Goal: Check status: Check status

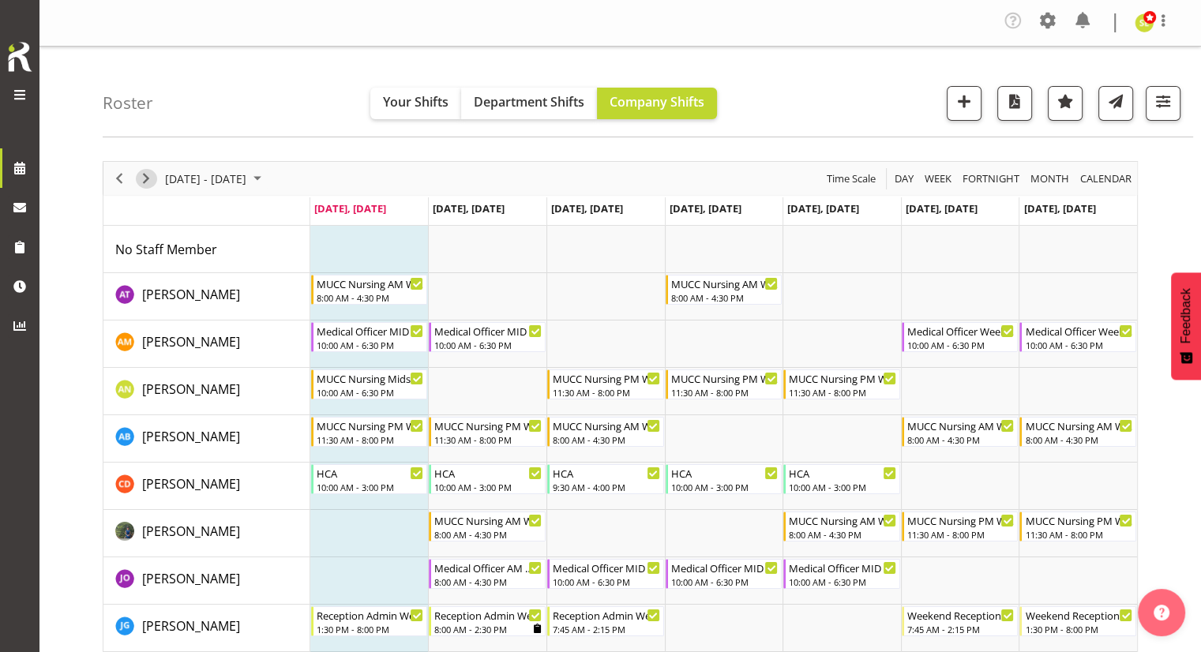
click at [149, 180] on span "Next" at bounding box center [146, 179] width 19 height 20
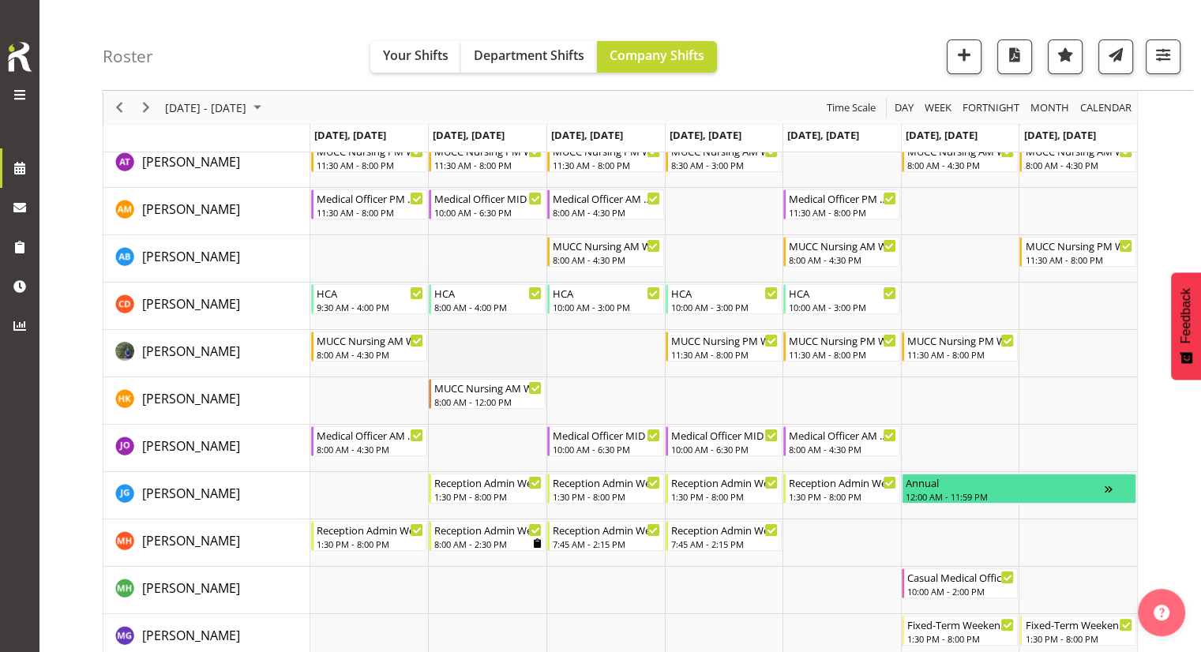
scroll to position [158, 0]
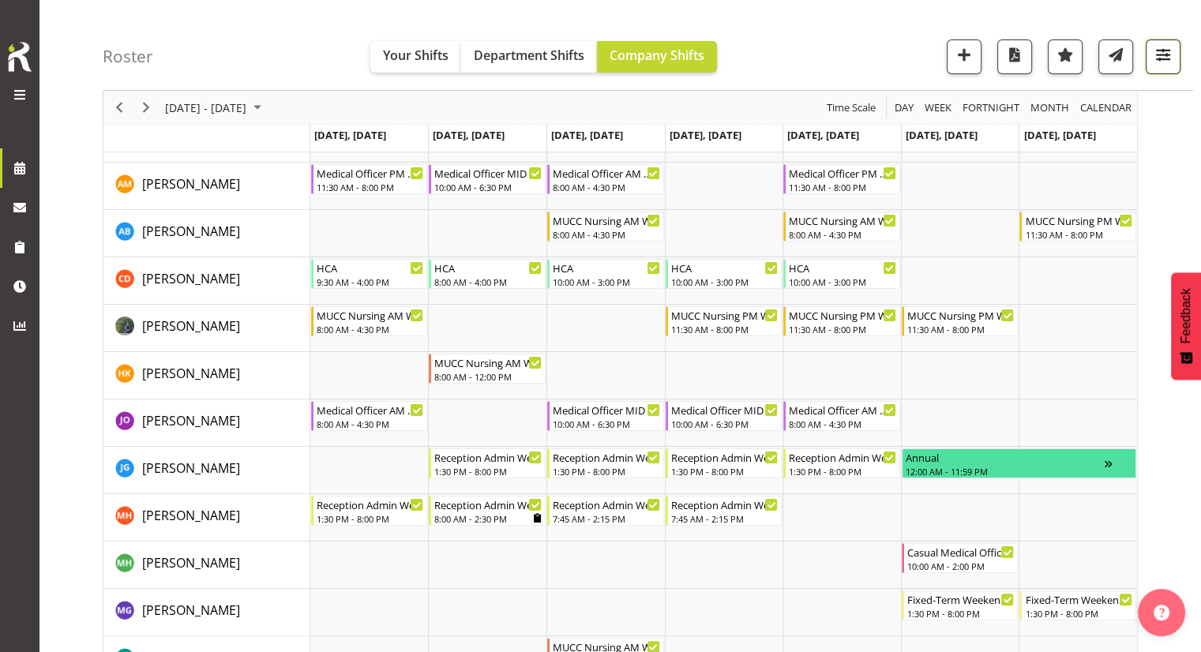
click at [1157, 66] on button "button" at bounding box center [1163, 56] width 35 height 35
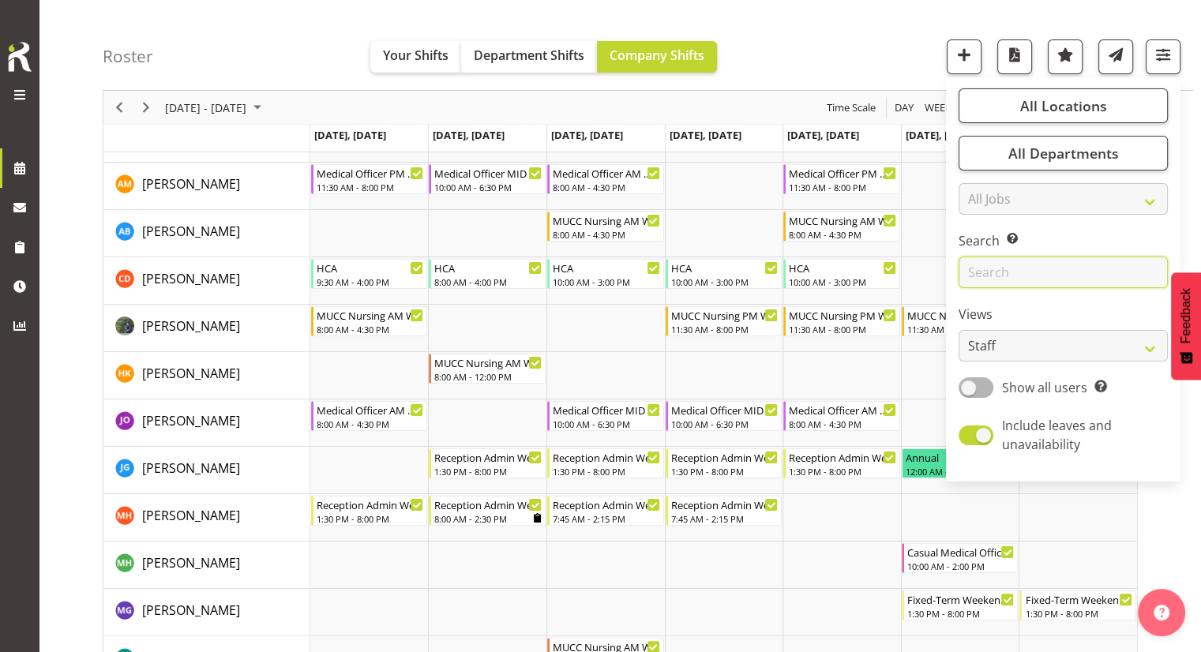
click at [1043, 267] on input "text" at bounding box center [1063, 273] width 209 height 32
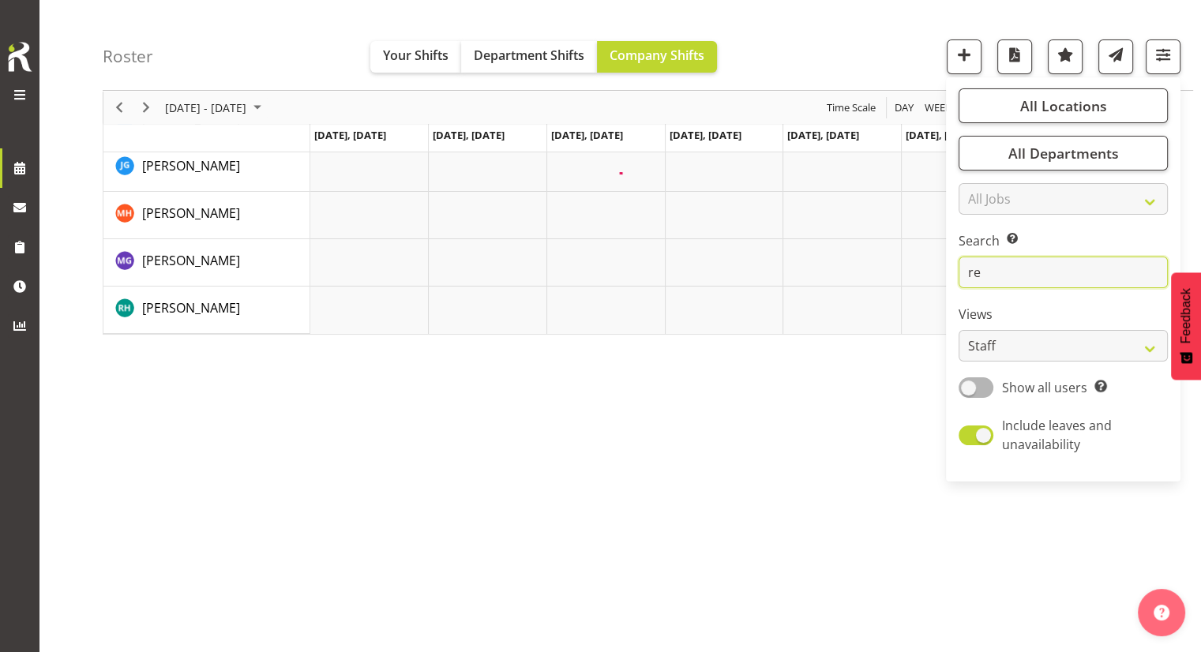
scroll to position [0, 0]
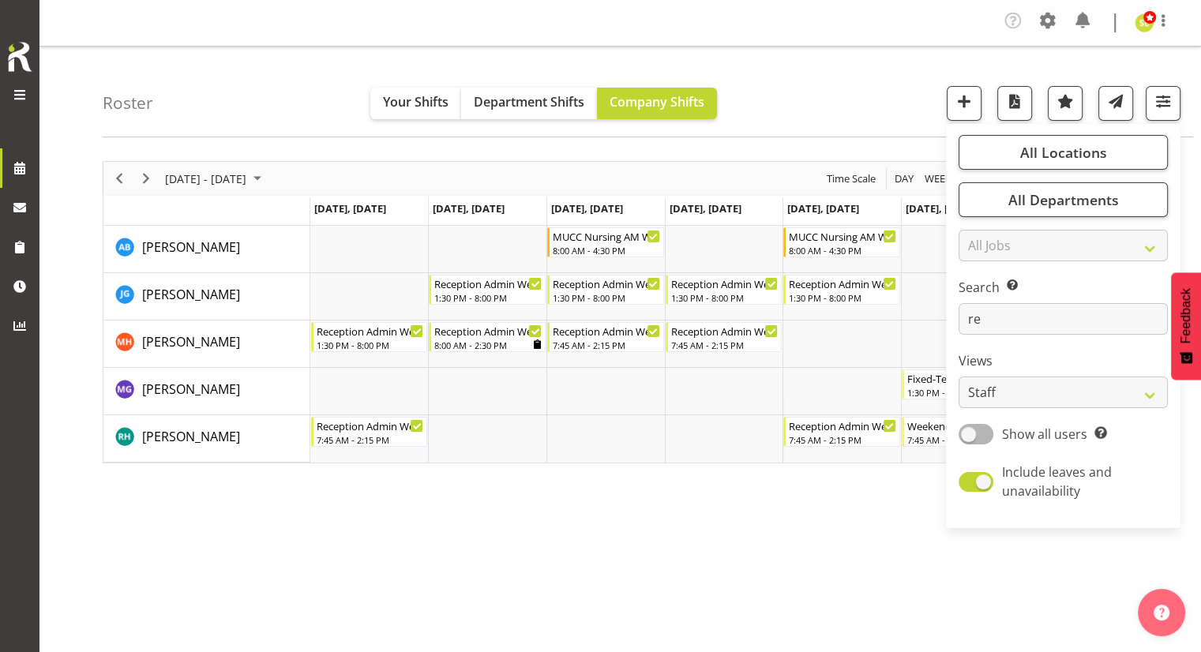
click at [743, 494] on div "[DATE] - [DATE] [DATE] Day Week Fortnight Month calendar Month Agenda Time Scal…" at bounding box center [652, 465] width 1099 height 632
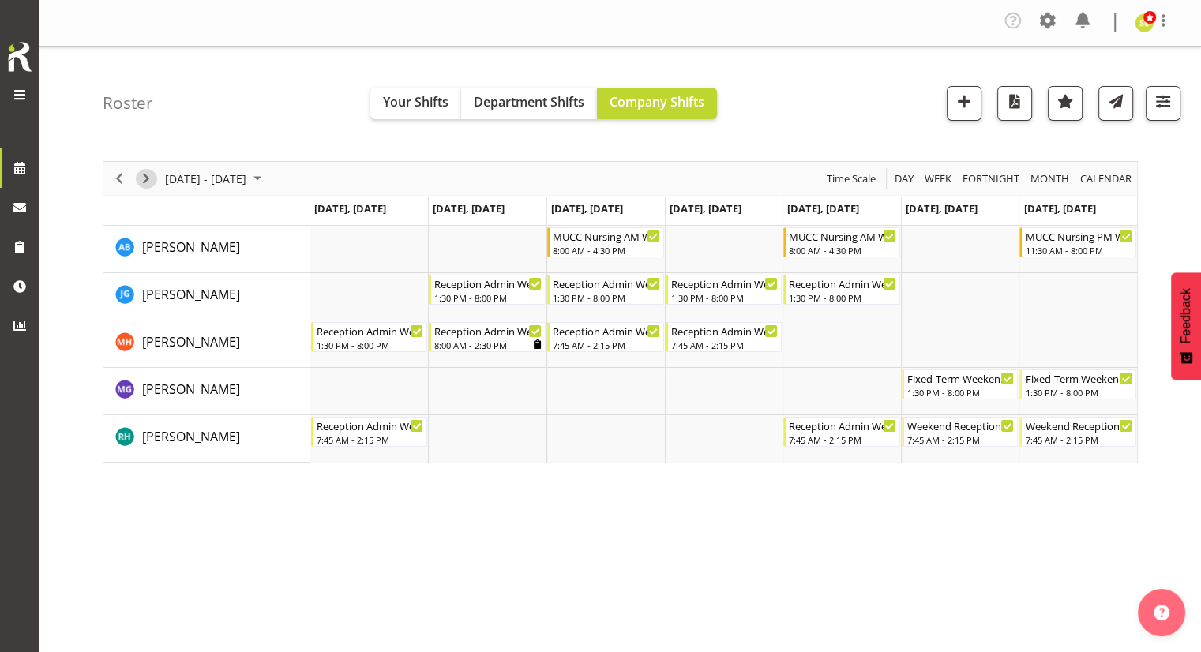
click at [145, 182] on span "Next" at bounding box center [146, 179] width 19 height 20
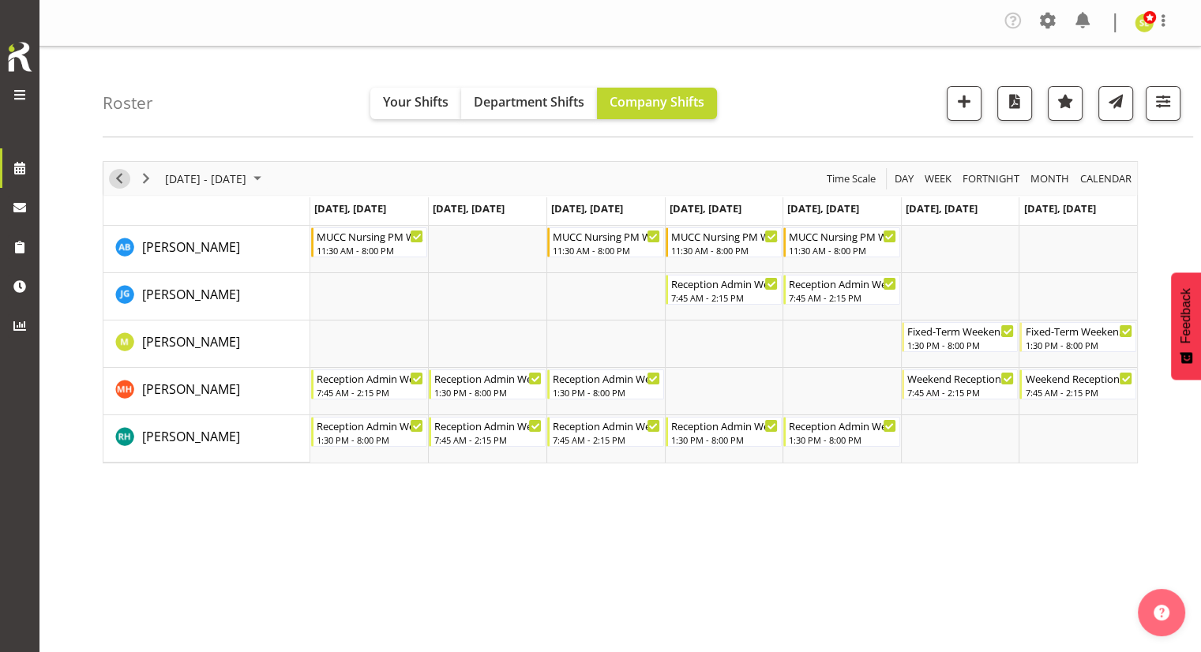
click at [120, 178] on span "Previous" at bounding box center [119, 179] width 19 height 20
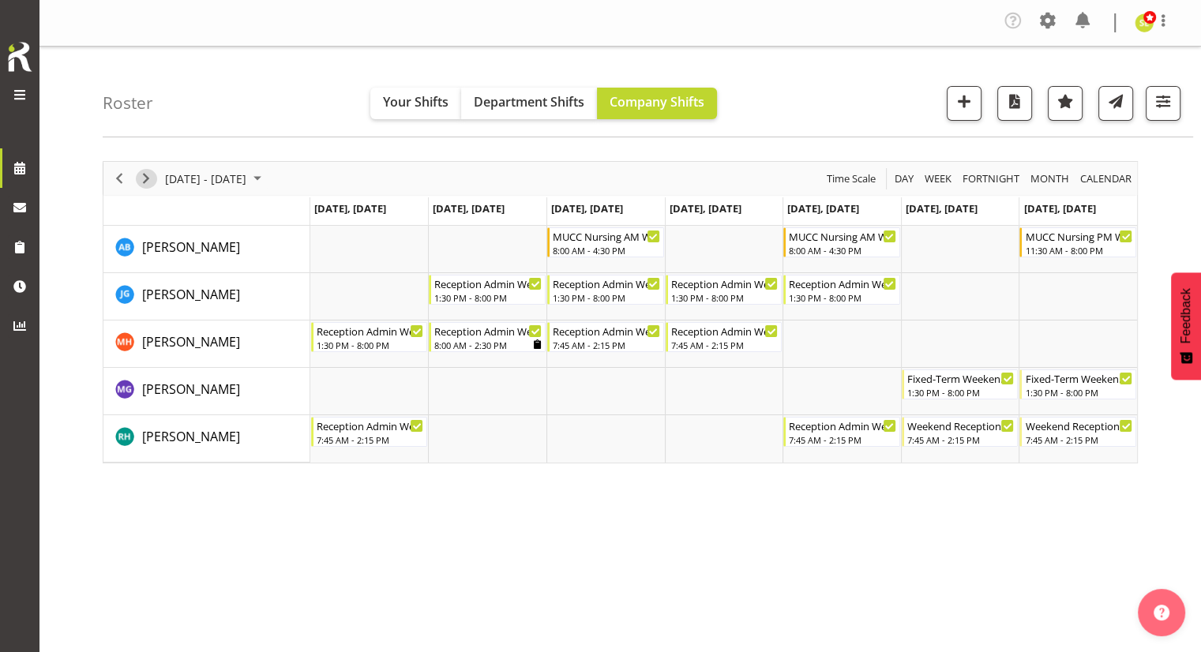
click at [145, 184] on span "Next" at bounding box center [146, 179] width 19 height 20
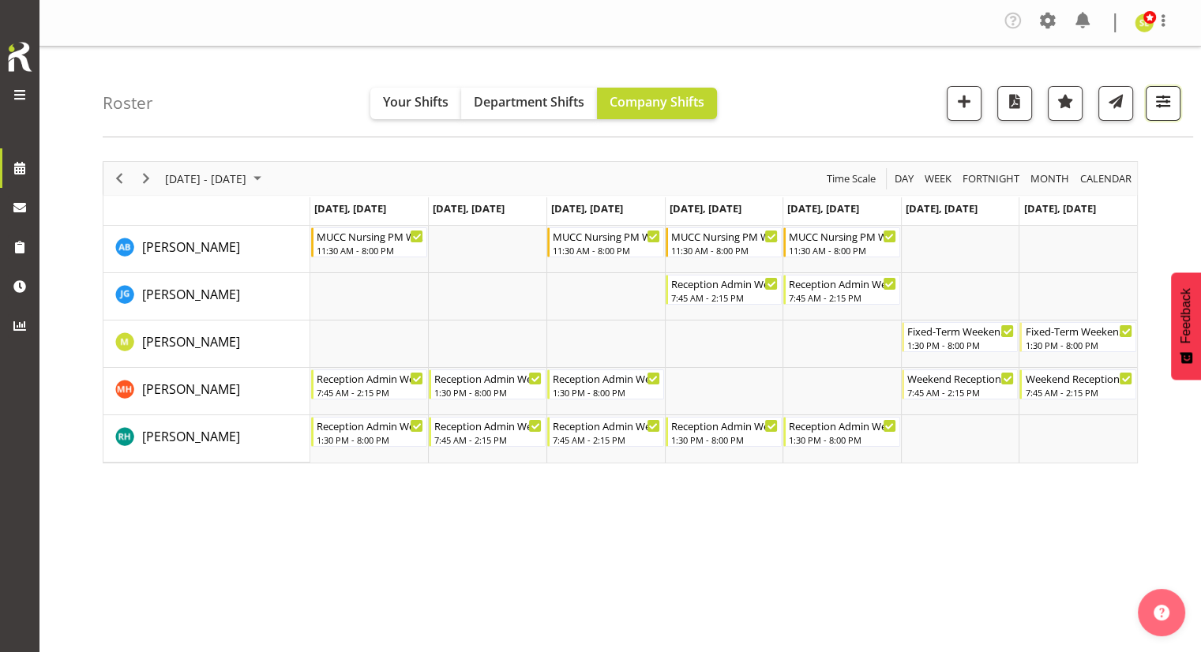
click at [1167, 96] on span "button" at bounding box center [1163, 101] width 21 height 21
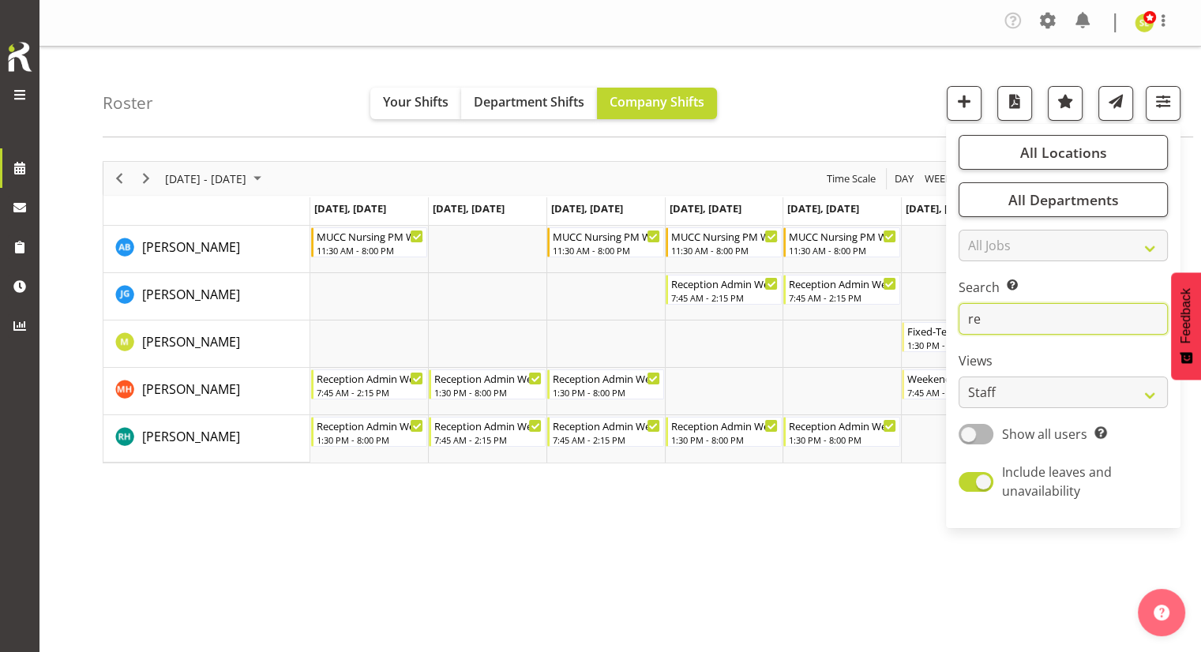
click at [1057, 307] on input "re" at bounding box center [1063, 319] width 209 height 32
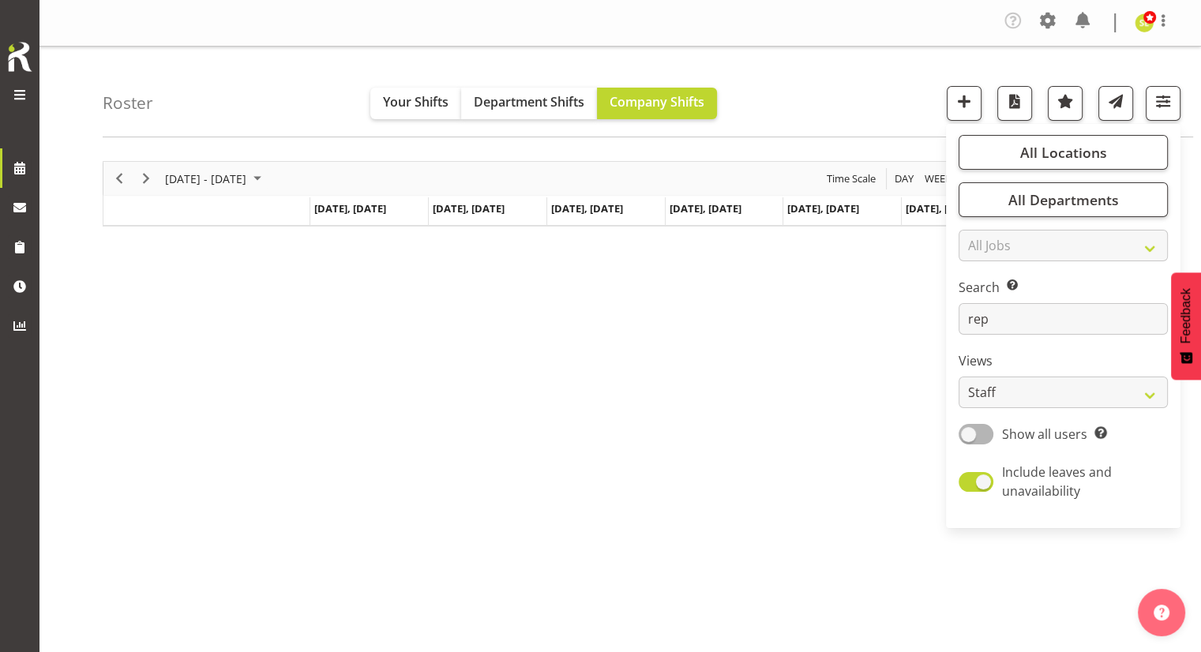
click at [545, 512] on div "[DATE] - [DATE] [DATE] Day Week Fortnight Month calendar Month Agenda Time Scal…" at bounding box center [652, 465] width 1099 height 632
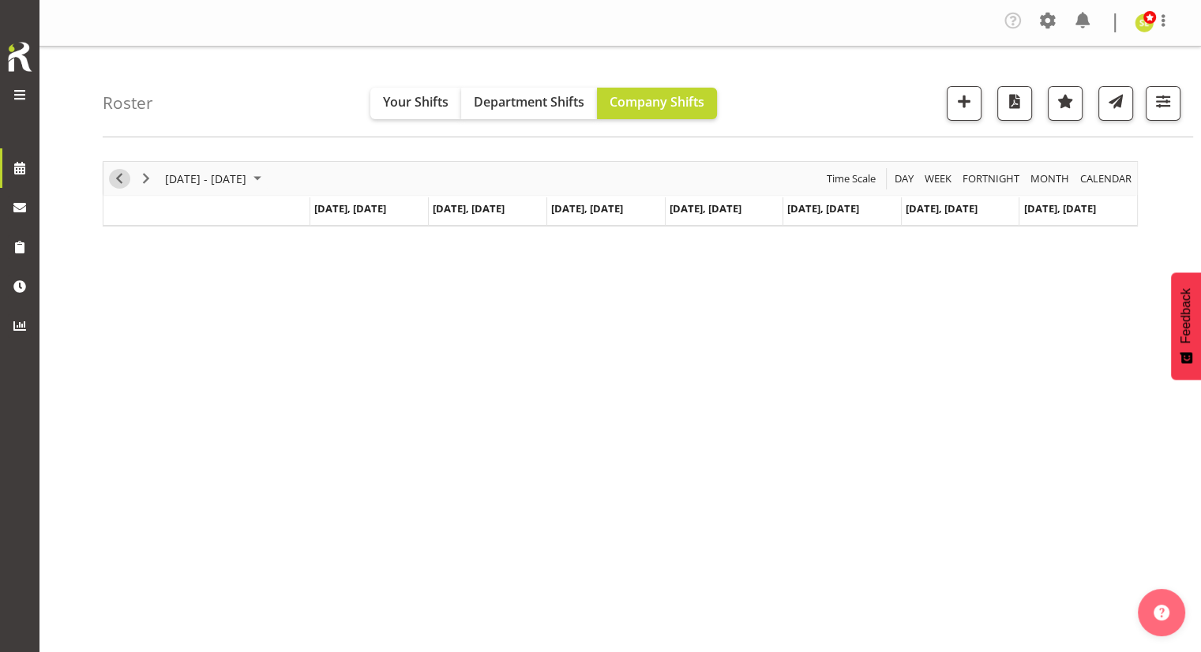
click at [122, 181] on span "Previous" at bounding box center [119, 179] width 19 height 20
click at [1173, 111] on span "button" at bounding box center [1163, 101] width 21 height 21
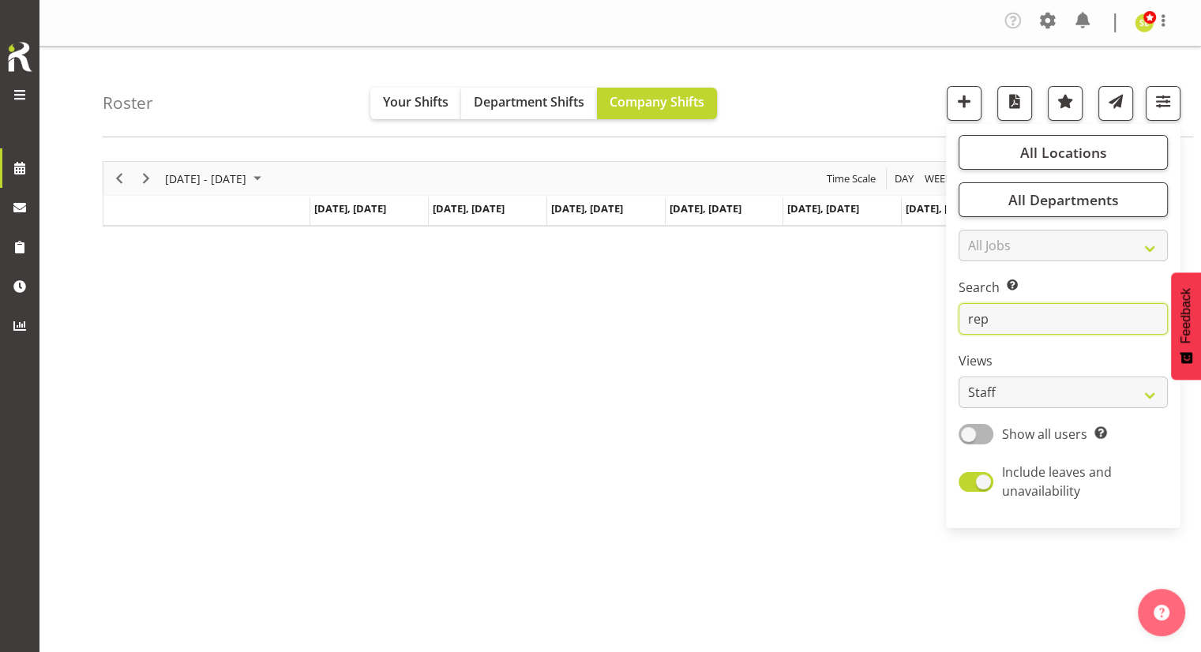
click at [1043, 304] on input "rep" at bounding box center [1063, 319] width 209 height 32
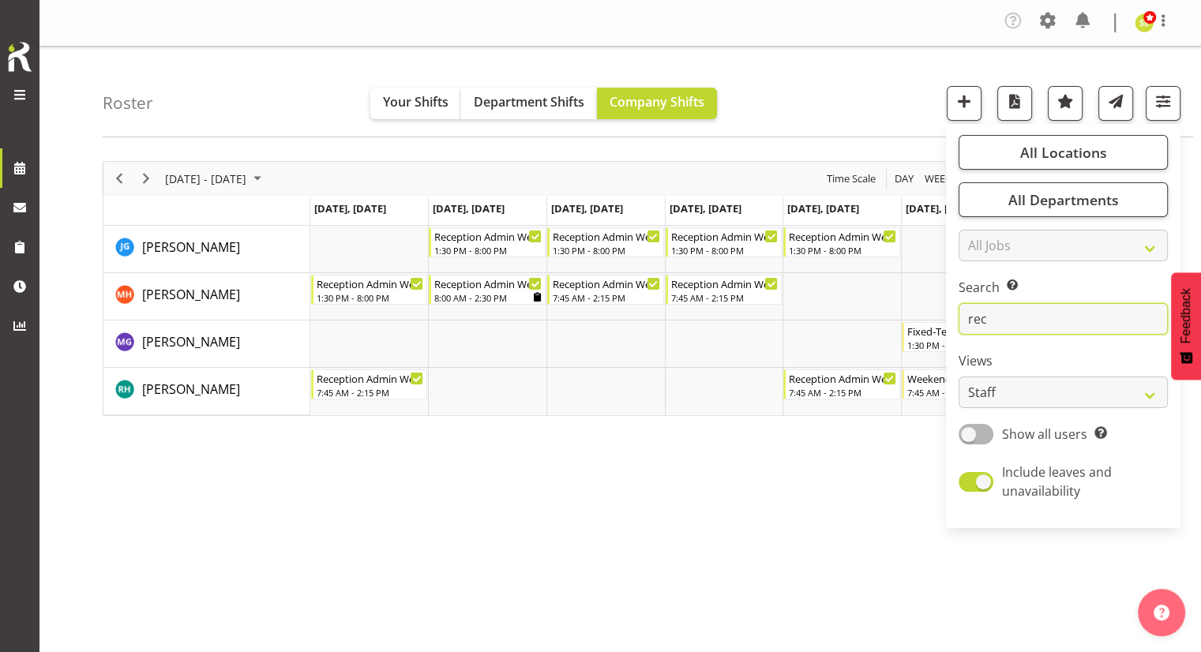
type input "rec"
click at [742, 491] on div "[DATE] - [DATE] [DATE] Day Week Fortnight Month calendar Month Agenda Time Scal…" at bounding box center [652, 465] width 1099 height 632
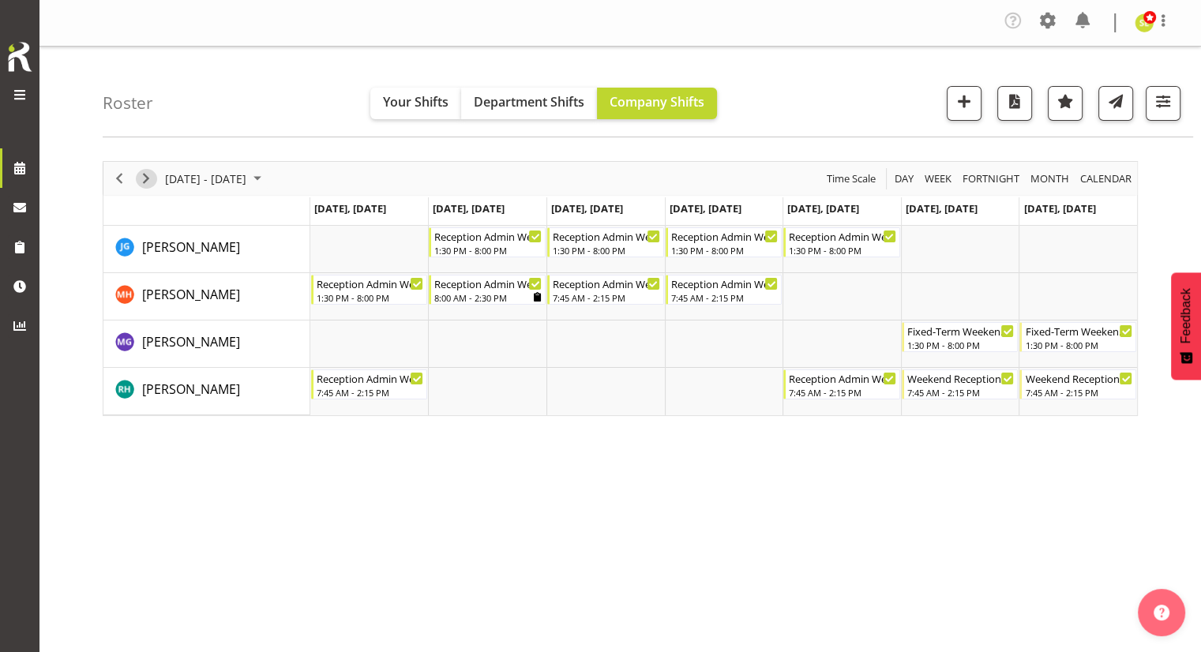
click at [148, 182] on span "Next" at bounding box center [146, 179] width 19 height 20
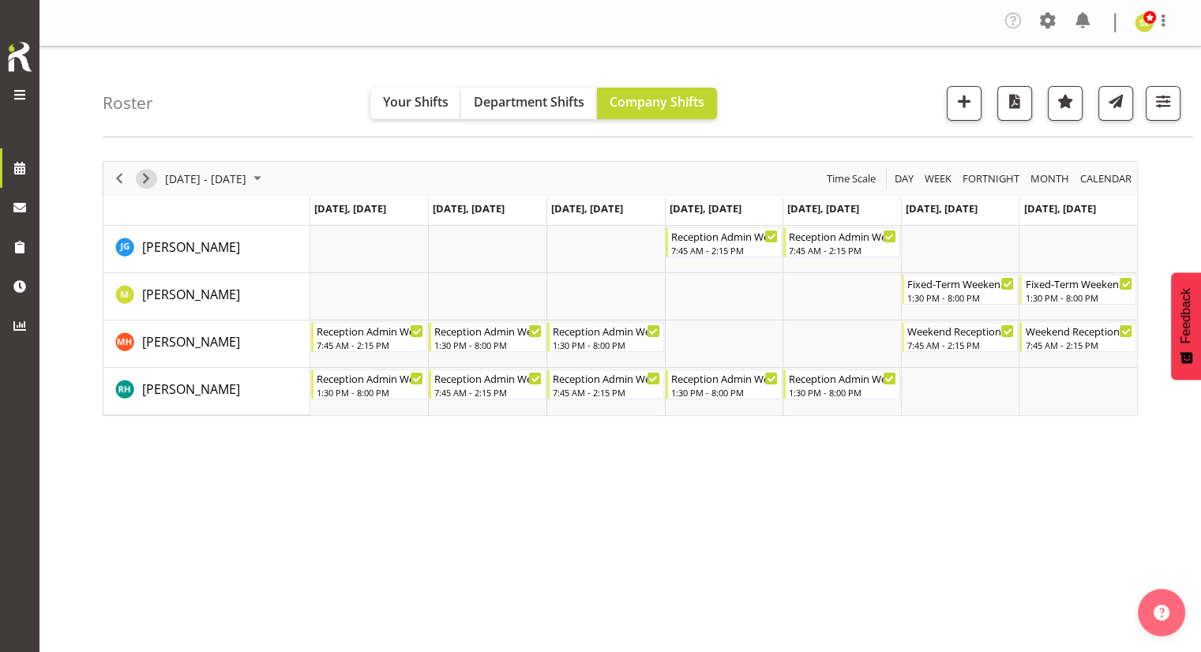
click at [147, 182] on span "Next" at bounding box center [146, 179] width 19 height 20
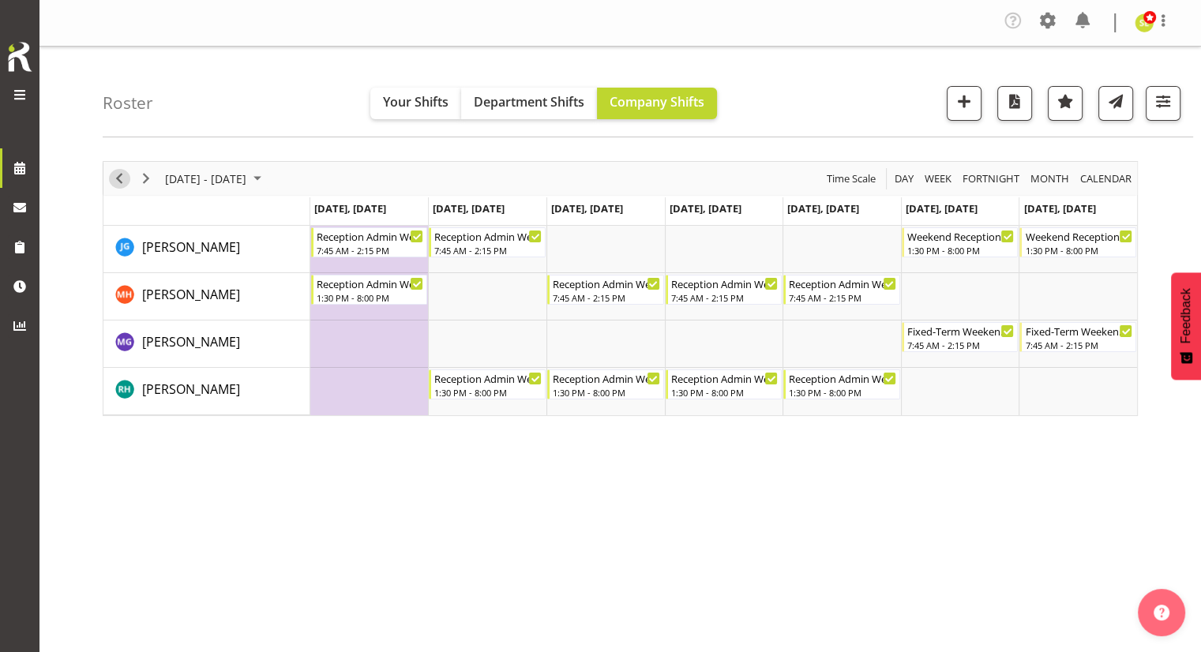
click at [115, 182] on span "Previous" at bounding box center [119, 179] width 19 height 20
